Goal: Communication & Community: Answer question/provide support

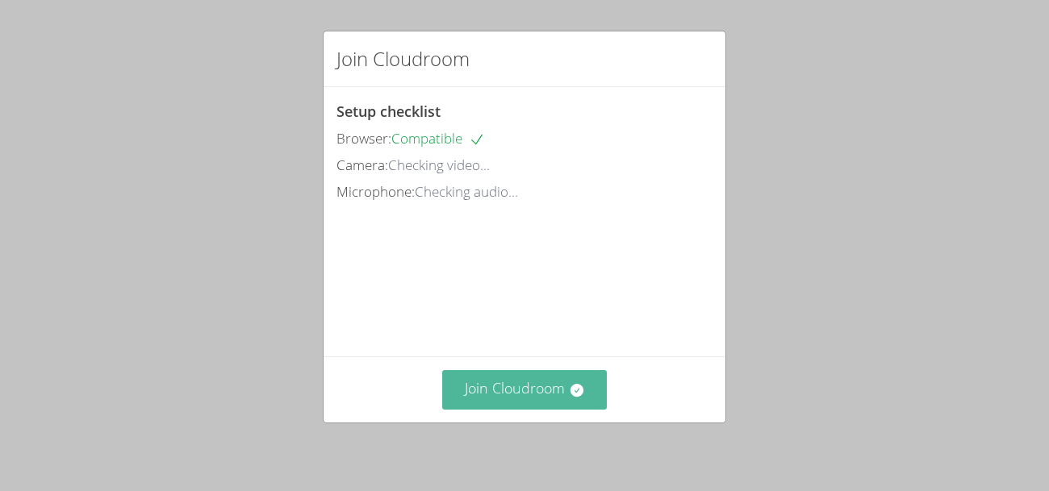
click at [520, 383] on button "Join Cloudroom" at bounding box center [524, 390] width 165 height 40
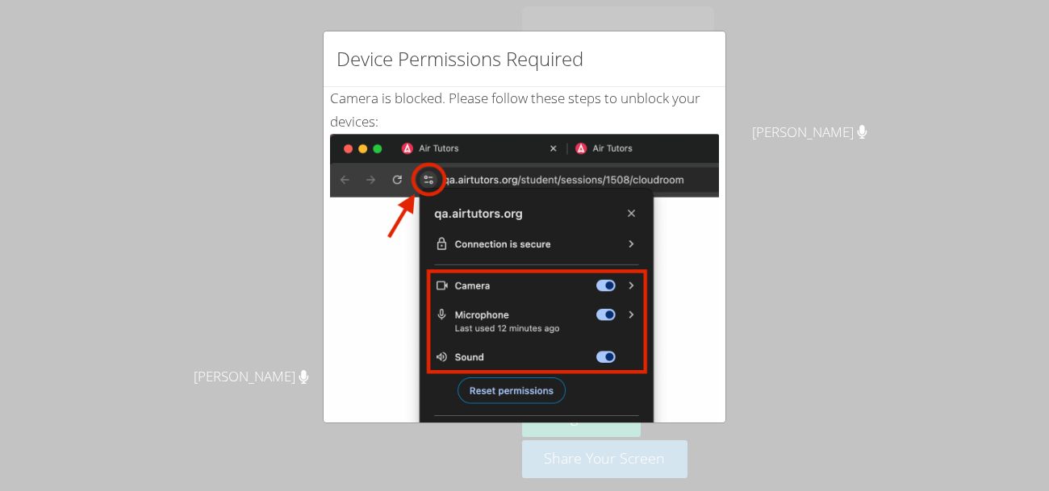
click at [494, 207] on img at bounding box center [524, 316] width 389 height 365
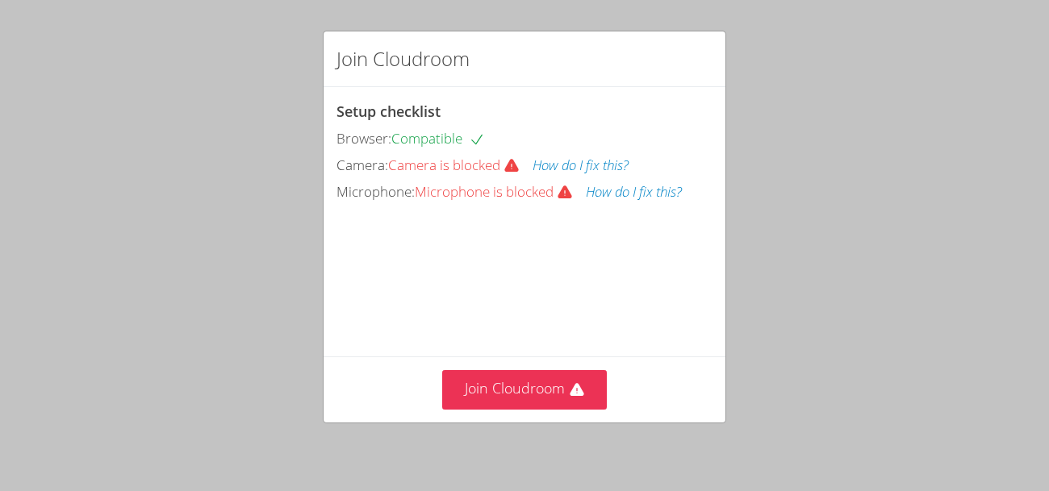
click at [478, 420] on div "Join Cloudroom" at bounding box center [525, 390] width 402 height 66
click at [476, 393] on button "Join Cloudroom" at bounding box center [524, 390] width 165 height 40
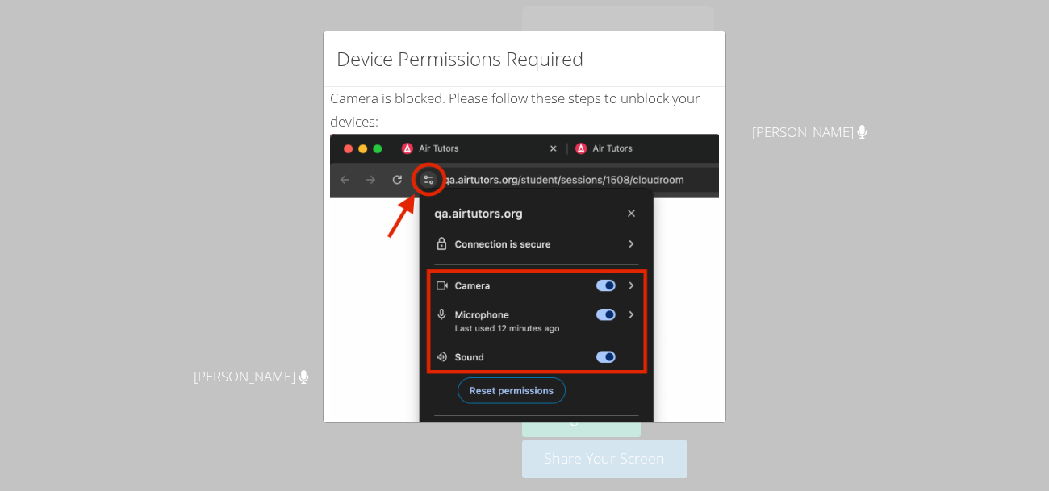
click at [549, 20] on div "Device Permissions Required Camera is blocked . Please follow these steps to un…" at bounding box center [524, 245] width 1049 height 491
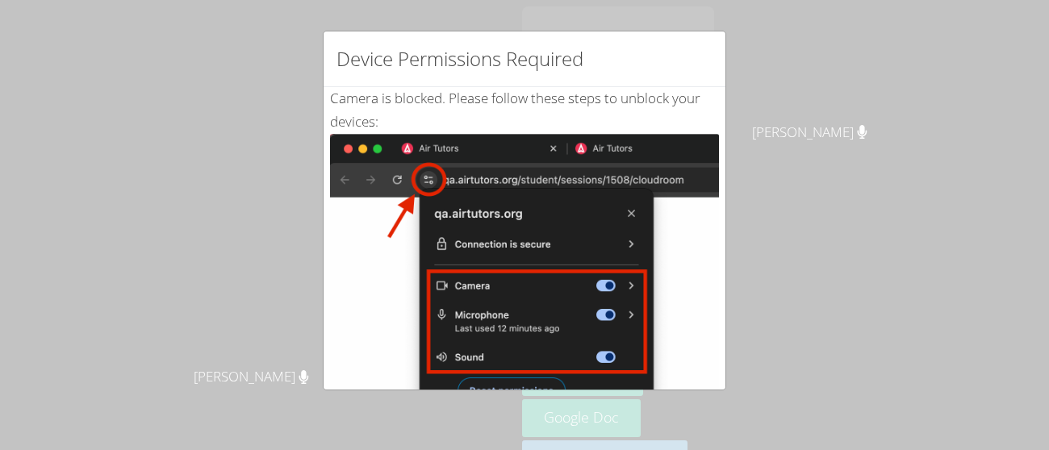
click at [675, 140] on img at bounding box center [524, 316] width 389 height 365
click at [332, 382] on img at bounding box center [524, 316] width 389 height 365
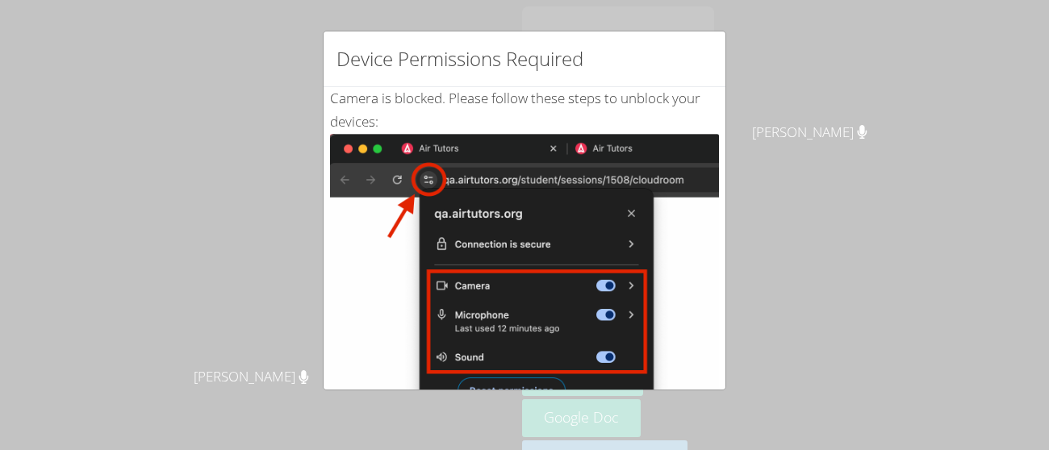
click at [332, 382] on img at bounding box center [524, 316] width 389 height 365
click at [880, 351] on div "Device Permissions Required Camera is blocked . Please follow these steps to un…" at bounding box center [524, 225] width 1049 height 450
click at [466, 169] on img at bounding box center [524, 316] width 389 height 365
click at [537, 84] on div "Device Permissions Required" at bounding box center [525, 59] width 402 height 56
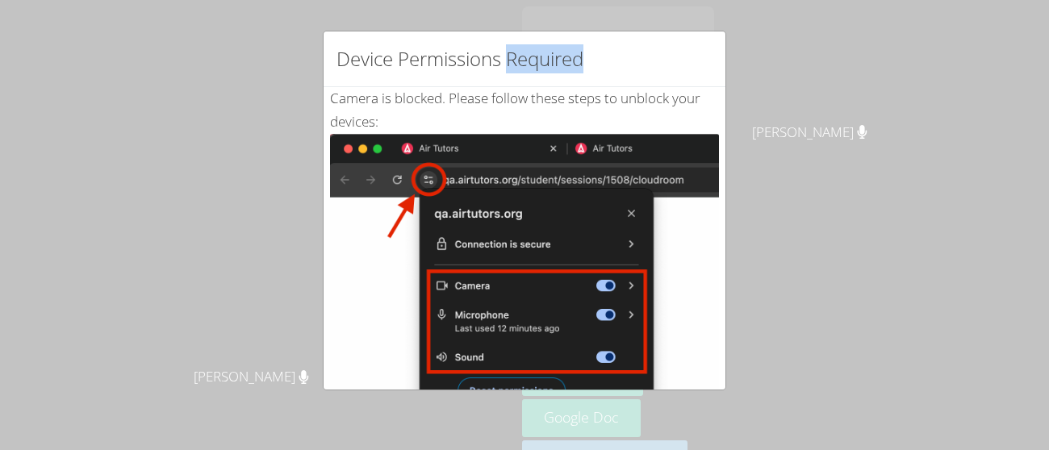
click at [587, 236] on img at bounding box center [524, 316] width 389 height 365
click at [586, 236] on img at bounding box center [524, 316] width 389 height 365
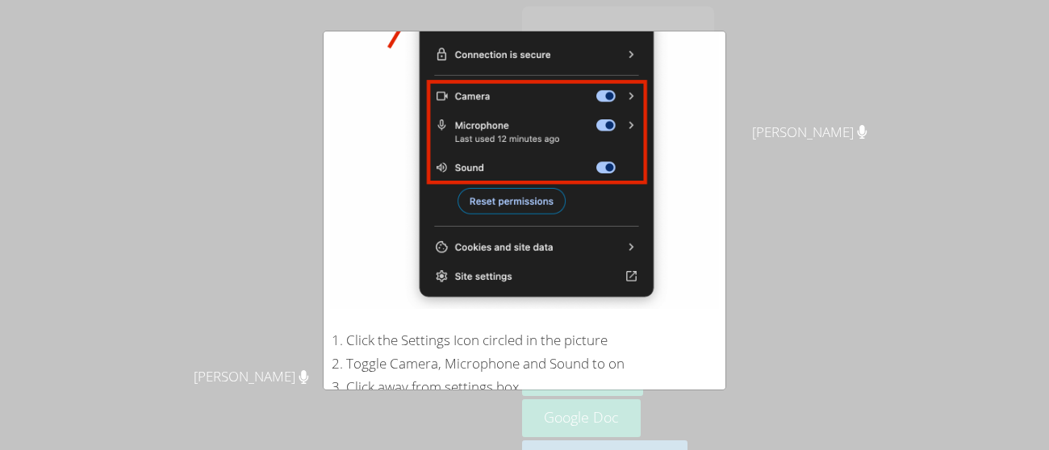
scroll to position [188, 0]
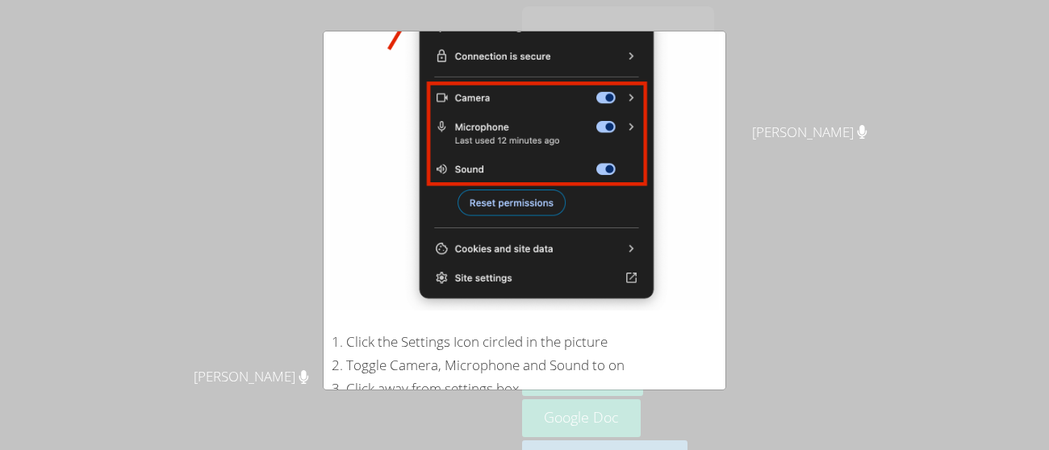
click at [541, 215] on img at bounding box center [524, 128] width 389 height 365
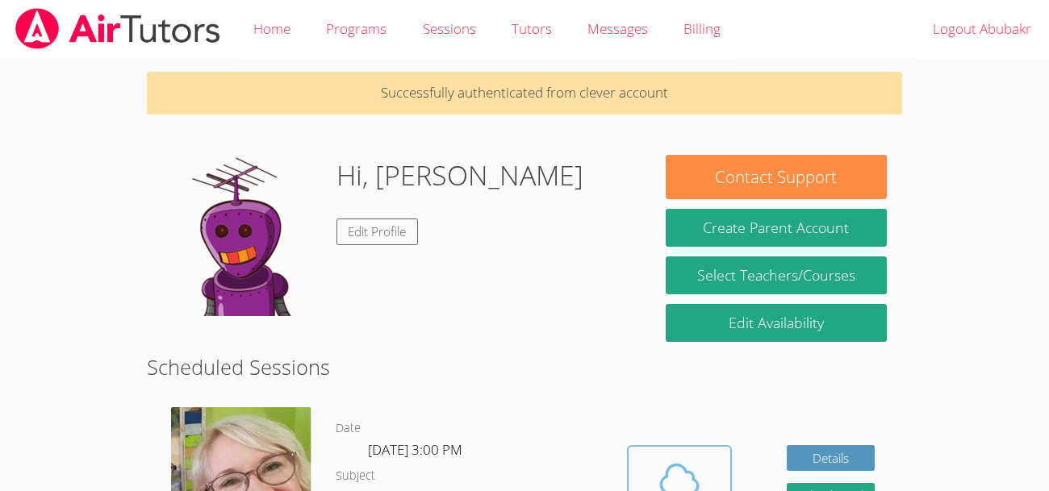
click at [685, 478] on icon at bounding box center [679, 479] width 45 height 45
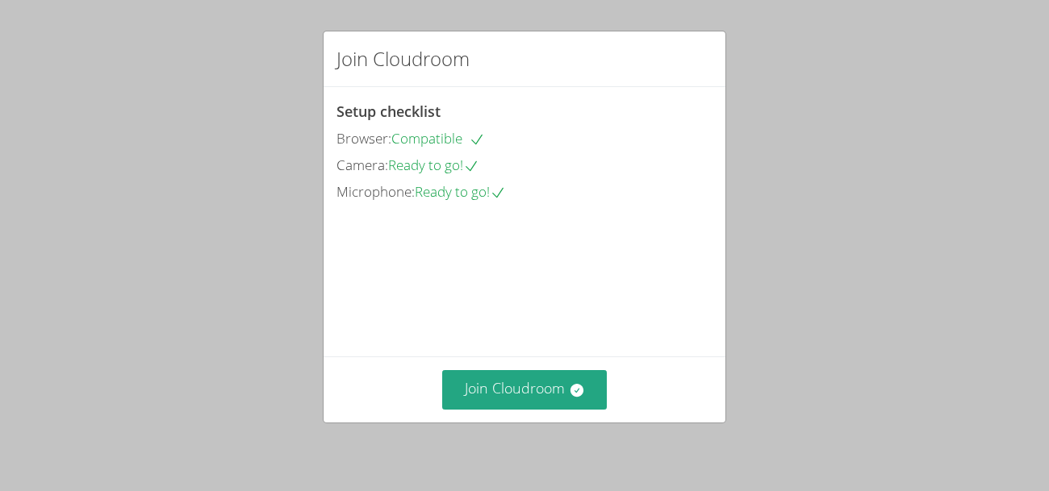
click at [543, 422] on div "Join Cloudroom" at bounding box center [525, 390] width 402 height 66
click at [562, 412] on div "Join Cloudroom" at bounding box center [525, 390] width 402 height 66
click at [580, 399] on button "Join Cloudroom" at bounding box center [524, 390] width 165 height 40
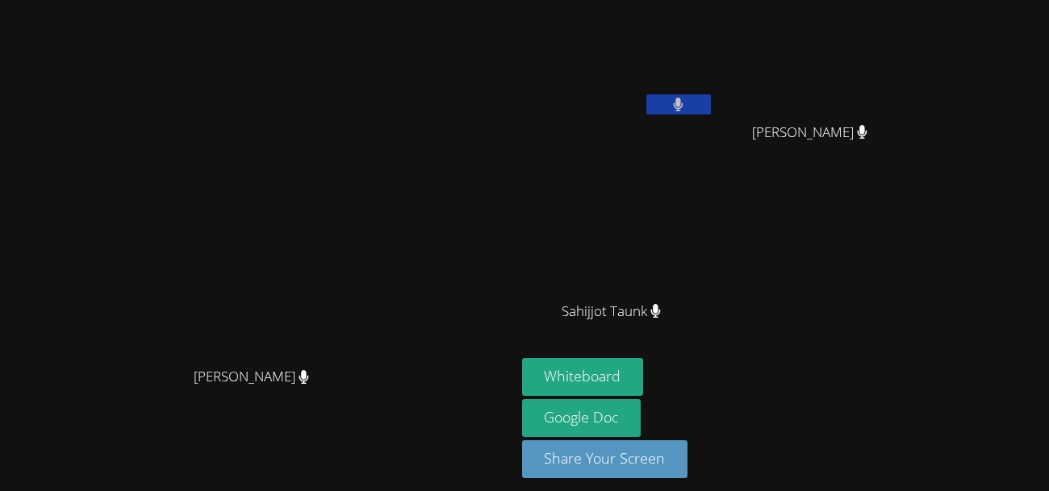
click at [672, 136] on div "Abubakr Nazari" at bounding box center [618, 92] width 192 height 173
click at [714, 223] on video at bounding box center [618, 240] width 192 height 108
click at [714, 274] on video at bounding box center [618, 240] width 192 height 108
click at [714, 278] on video at bounding box center [618, 240] width 192 height 108
click at [714, 269] on video at bounding box center [618, 240] width 192 height 108
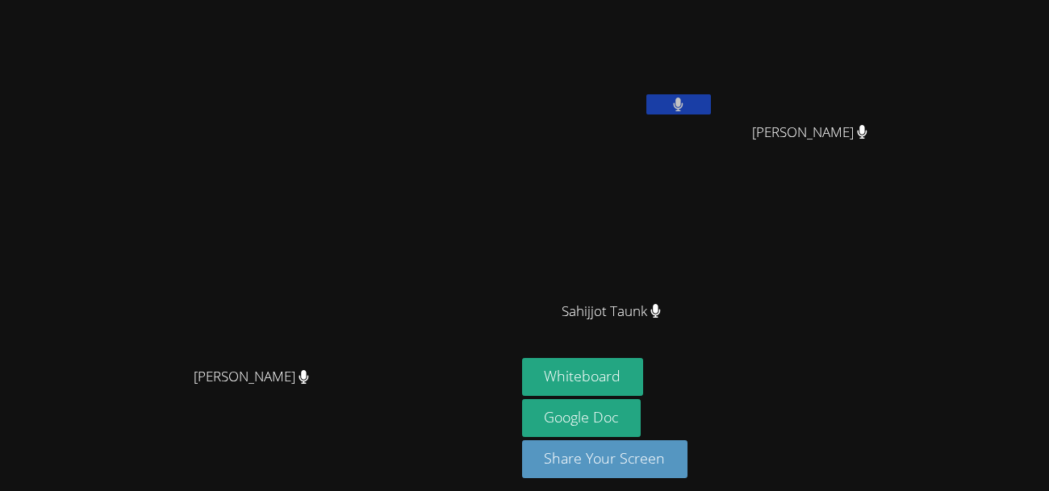
click at [661, 321] on span "Sahijjot Taunk" at bounding box center [611, 311] width 99 height 23
click at [714, 270] on video at bounding box center [618, 240] width 192 height 108
click at [714, 278] on video at bounding box center [618, 240] width 192 height 108
click at [714, 284] on video at bounding box center [618, 240] width 192 height 108
click at [867, 128] on span "Zylah Bustamante" at bounding box center [809, 132] width 115 height 23
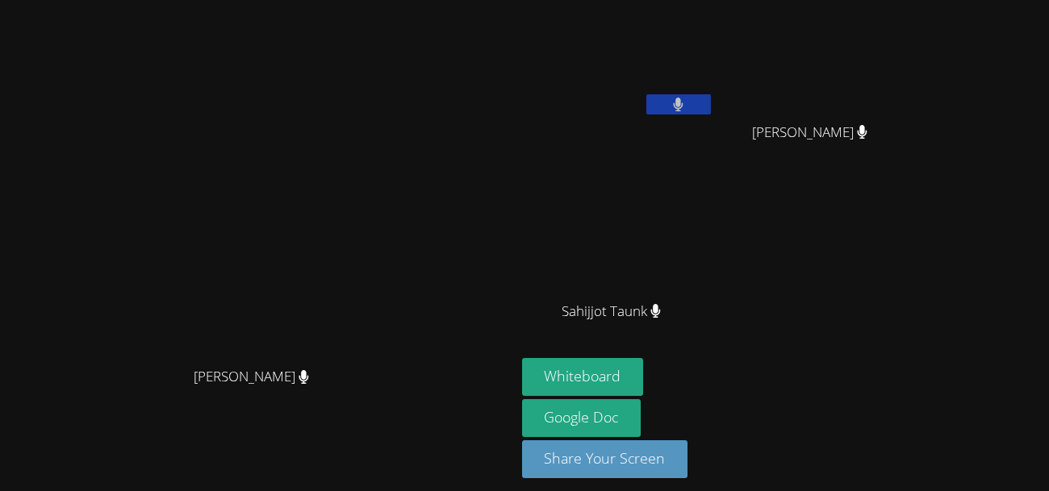
click at [913, 81] on video at bounding box center [817, 60] width 192 height 108
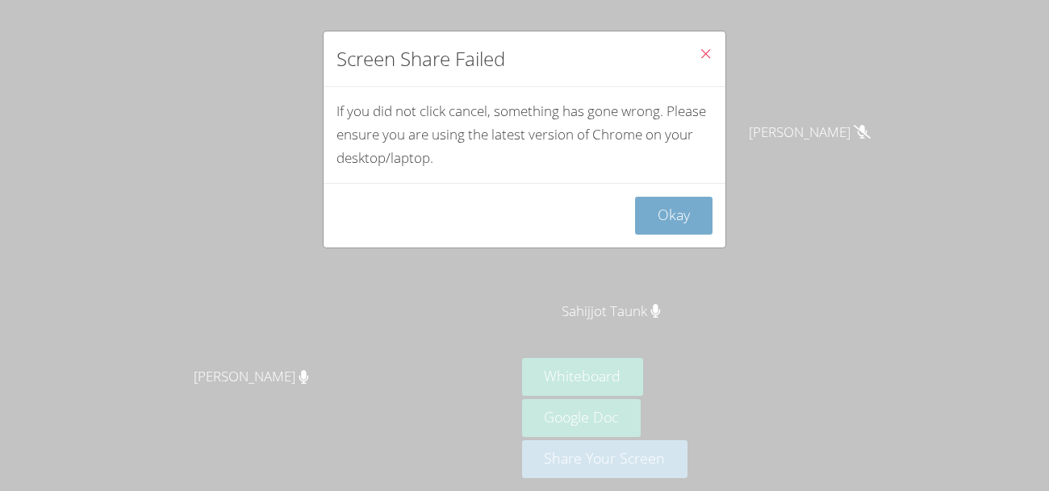
click at [650, 228] on button "Okay" at bounding box center [673, 216] width 77 height 38
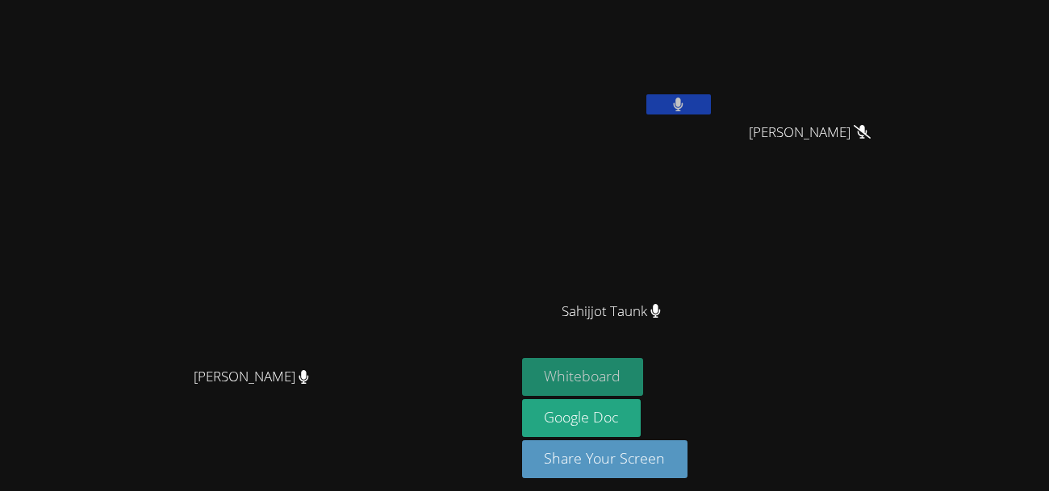
click at [644, 380] on button "Whiteboard" at bounding box center [583, 377] width 122 height 38
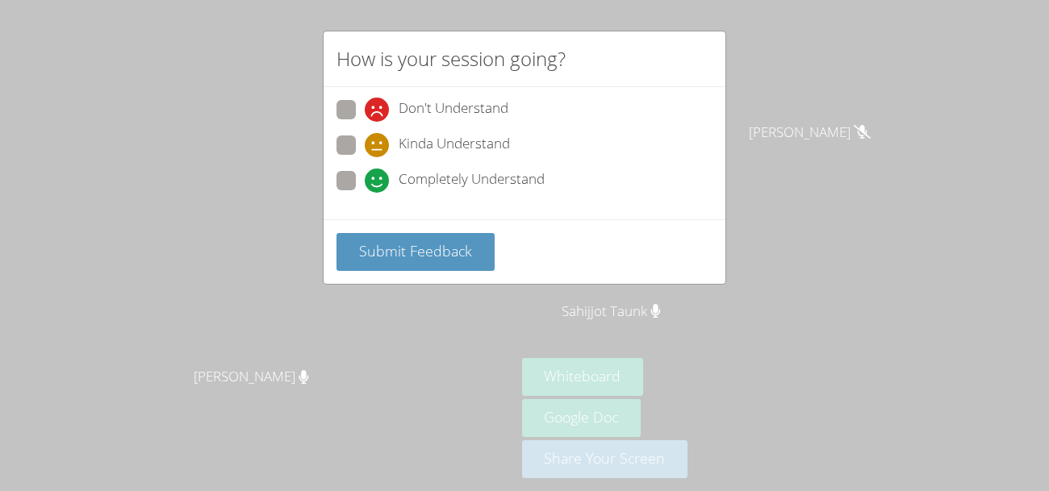
click at [428, 175] on span "Completely Understand" at bounding box center [472, 181] width 146 height 24
click at [378, 175] on input "Completely Understand" at bounding box center [372, 178] width 14 height 14
radio input "true"
click at [437, 225] on div "Submit Feedback" at bounding box center [525, 251] width 402 height 65
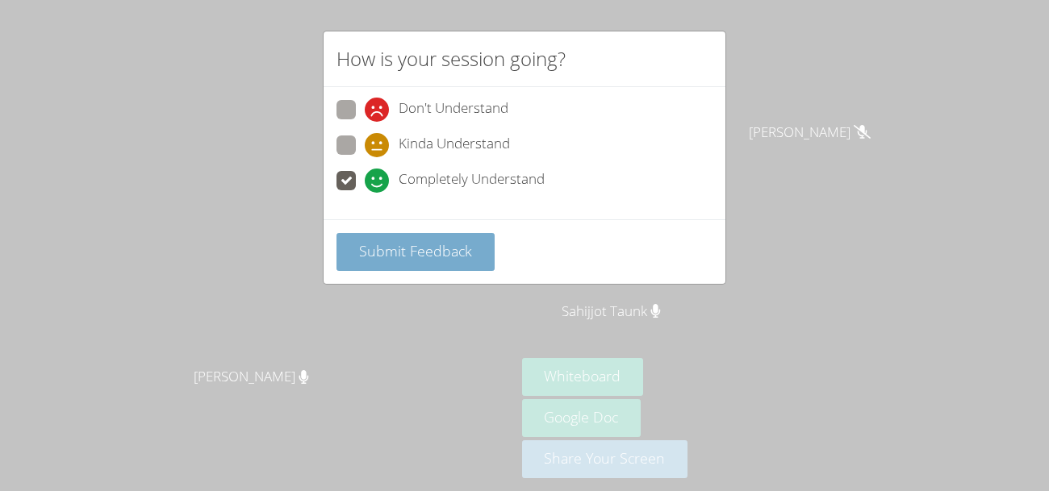
click at [449, 257] on span "Submit Feedback" at bounding box center [415, 250] width 113 height 19
